Goal: Information Seeking & Learning: Learn about a topic

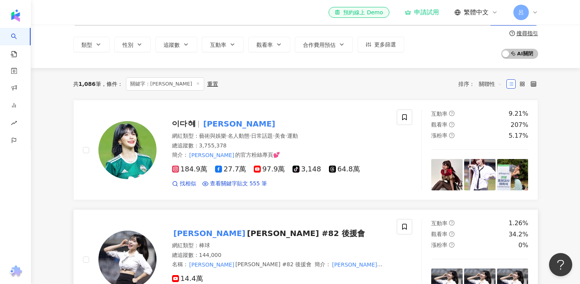
scroll to position [69, 0]
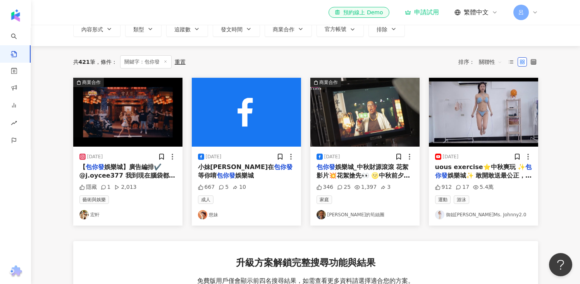
click at [98, 162] on div "[DATE] 【 包你發 娛樂城】廣告編排✔️ @j.oycee377 我到現在腦袋都還在轉轉轉不停，現在 包你發 😂😂 趕緊下載 包你發 娛樂城來玩 找不到…" at bounding box center [127, 186] width 109 height 79
click at [100, 118] on img "button" at bounding box center [127, 112] width 109 height 69
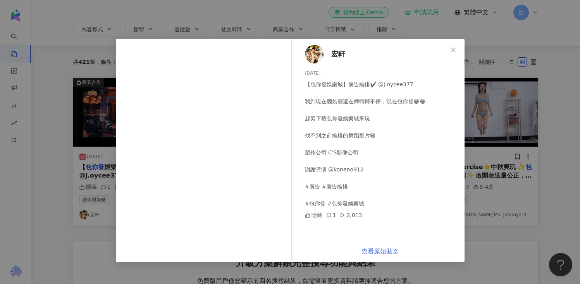
click at [381, 253] on link "查看原始貼文" at bounding box center [379, 251] width 37 height 7
click at [454, 50] on icon "close" at bounding box center [453, 50] width 6 height 6
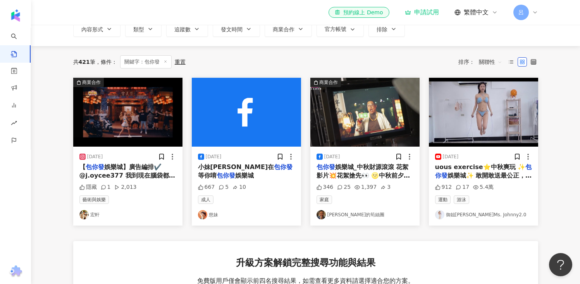
click at [390, 170] on span "娛樂城_中秋財源滾滾 花絮影片💥花絮搶先👀 🌝中秋前夕" at bounding box center [363, 171] width 94 height 16
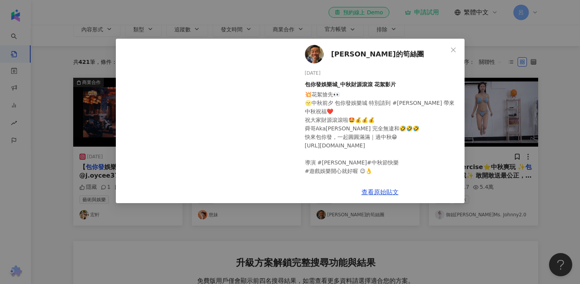
scroll to position [2, 0]
